Goal: Information Seeking & Learning: Learn about a topic

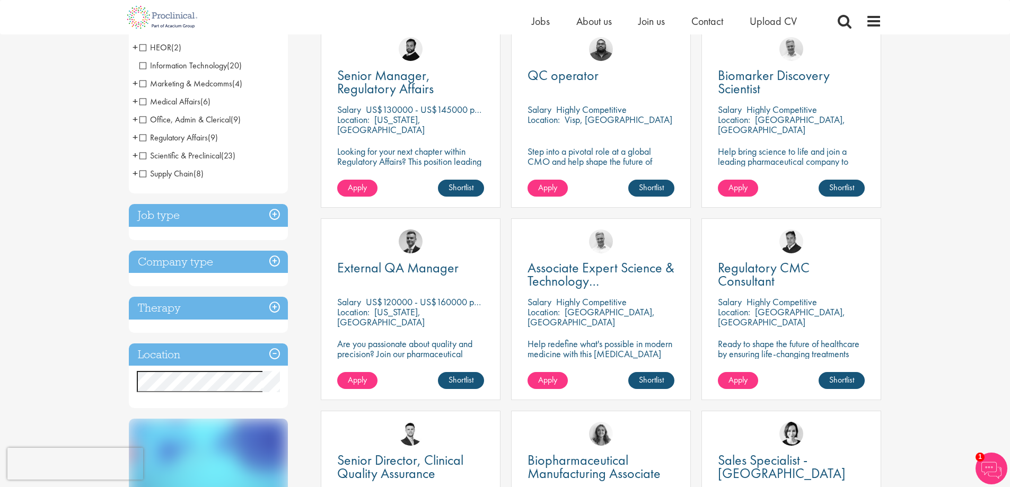
scroll to position [265, 0]
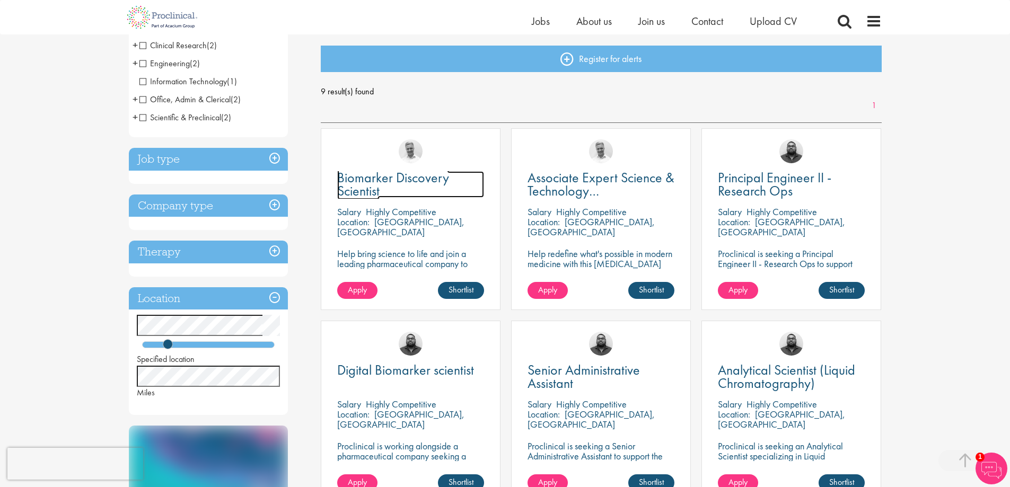
scroll to position [106, 0]
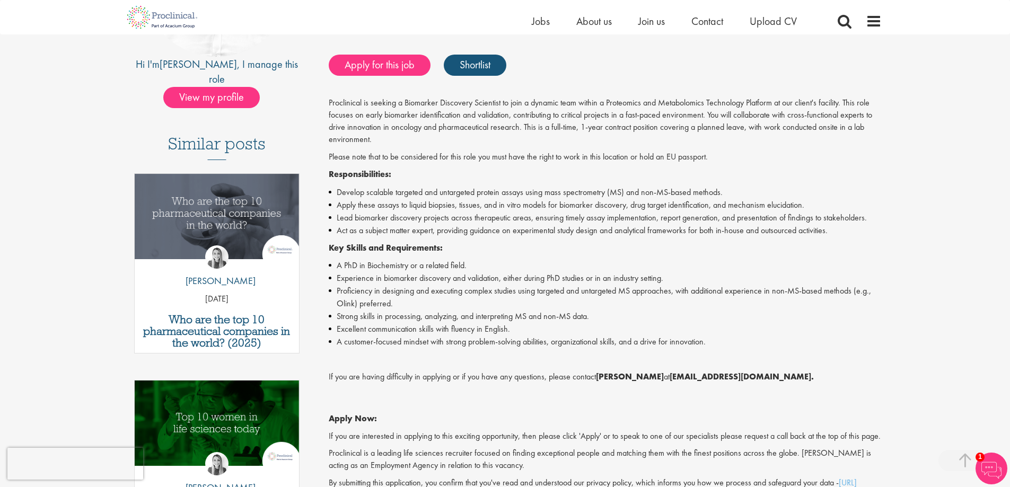
scroll to position [212, 0]
